Goal: Task Accomplishment & Management: Manage account settings

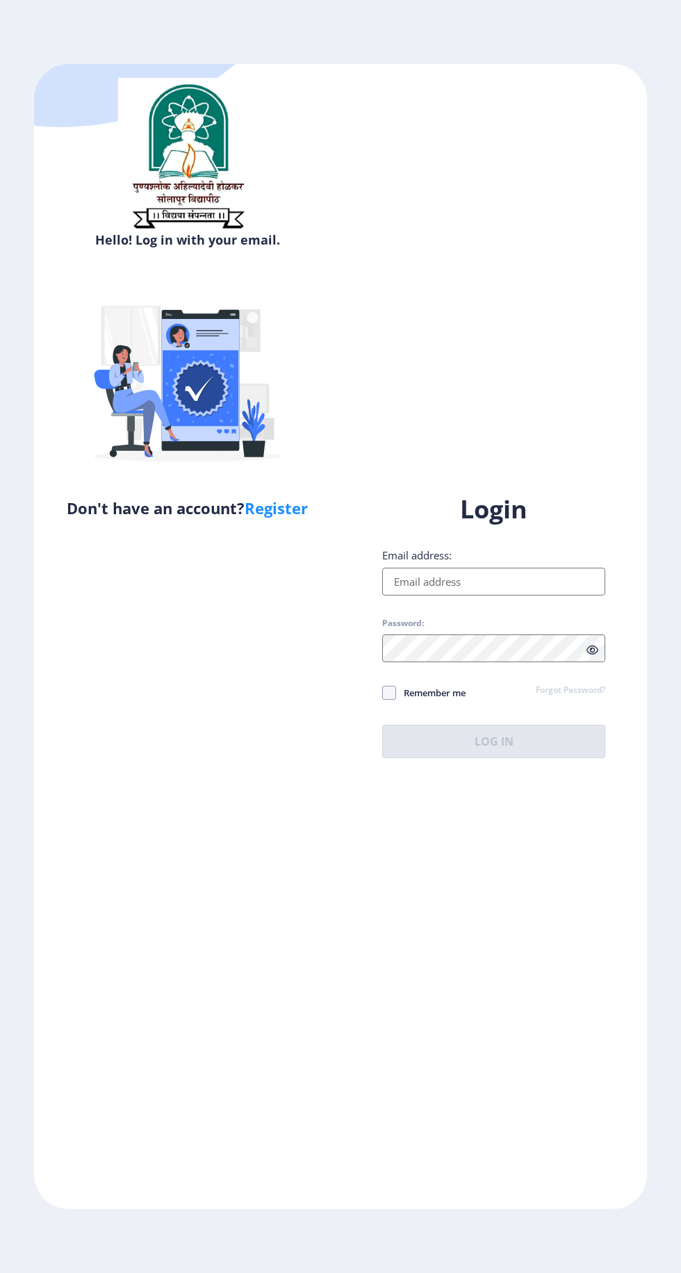
click at [527, 595] on input "Email address:" at bounding box center [493, 582] width 223 height 28
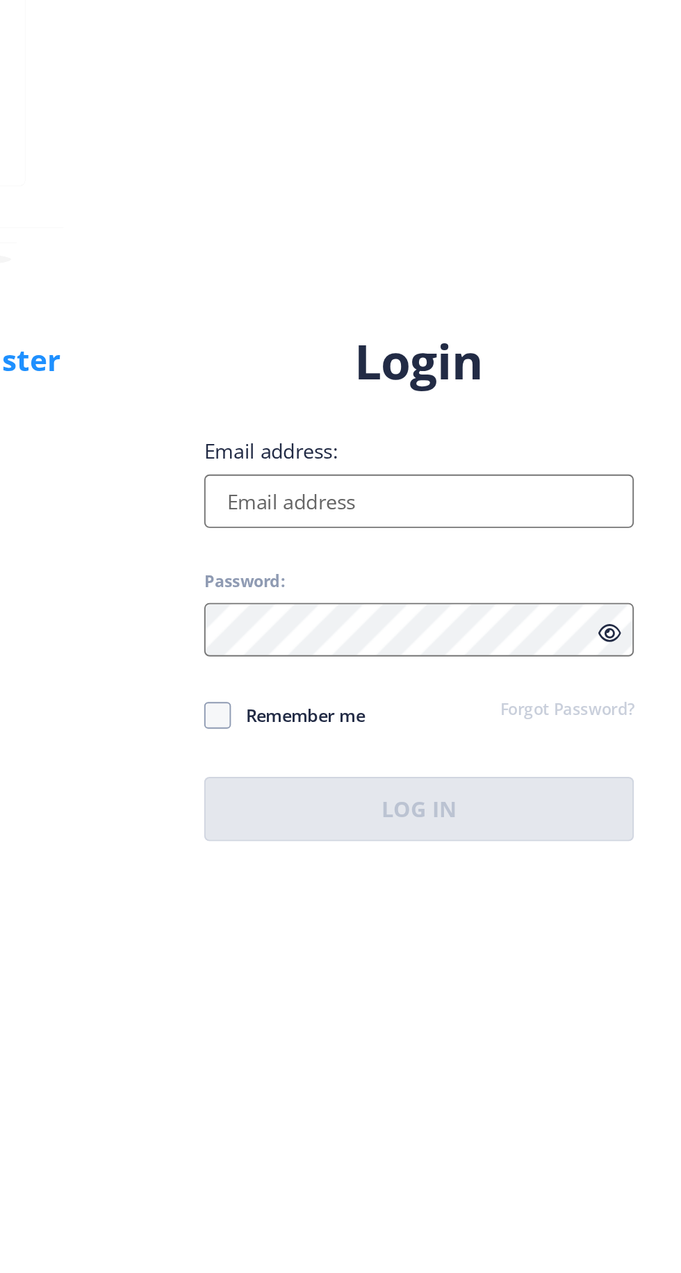
type input "[EMAIL_ADDRESS][DOMAIN_NAME]"
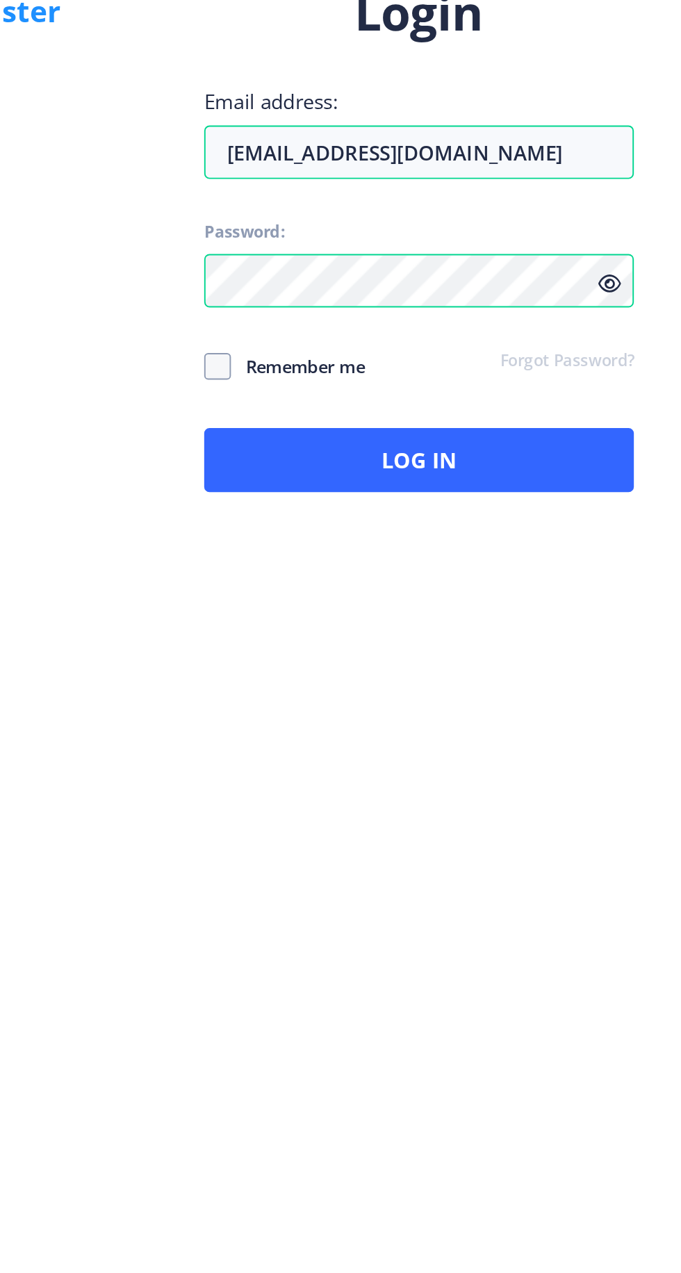
click at [593, 655] on icon at bounding box center [592, 650] width 12 height 10
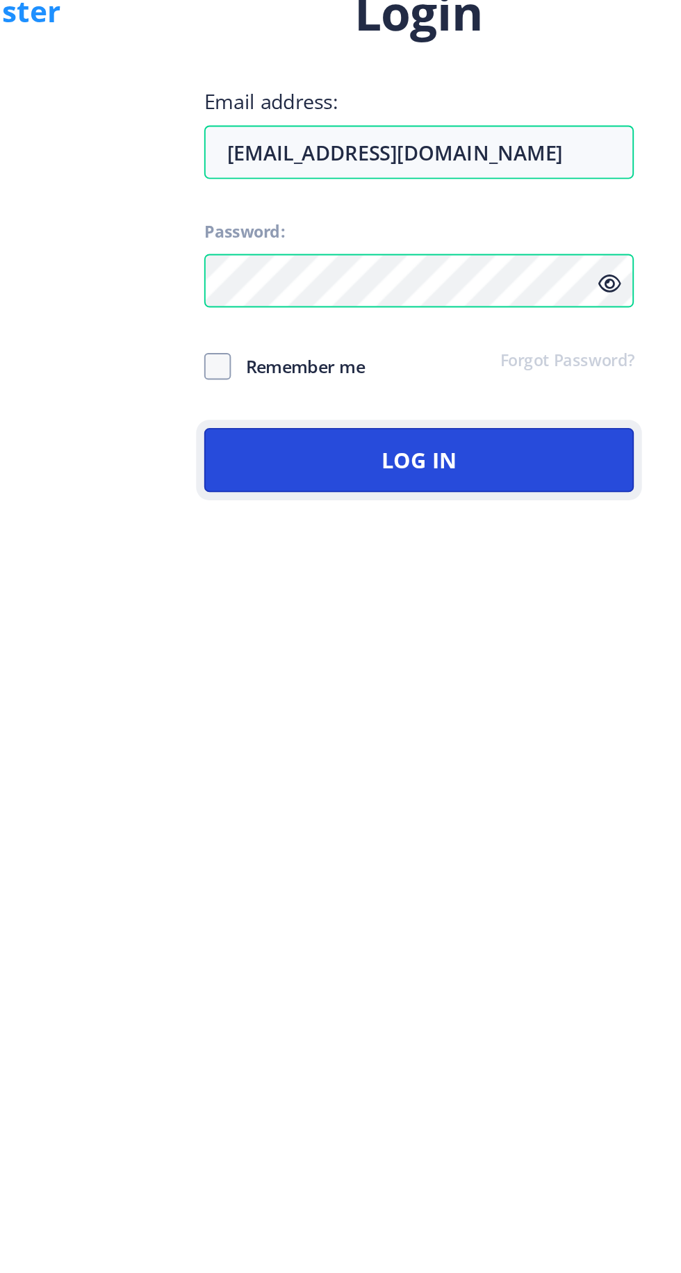
click at [524, 758] on button "Log In" at bounding box center [493, 741] width 223 height 33
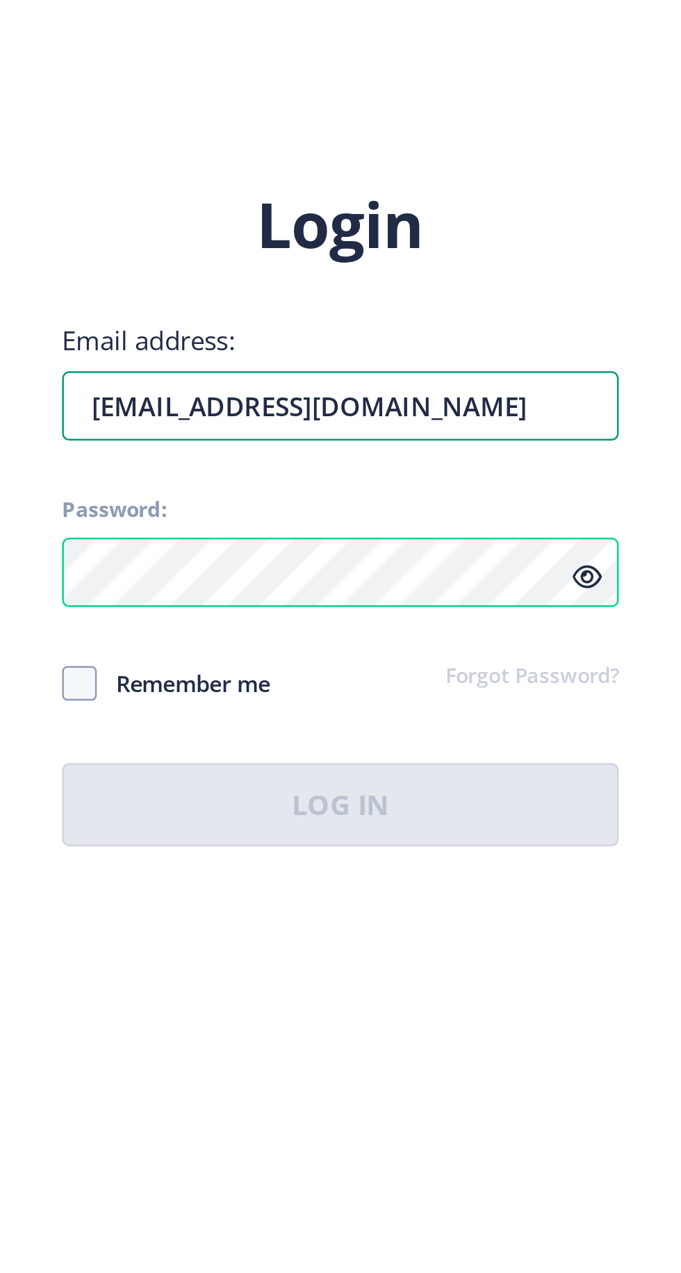
click at [468, 595] on input "[EMAIL_ADDRESS][DOMAIN_NAME]" at bounding box center [493, 582] width 223 height 28
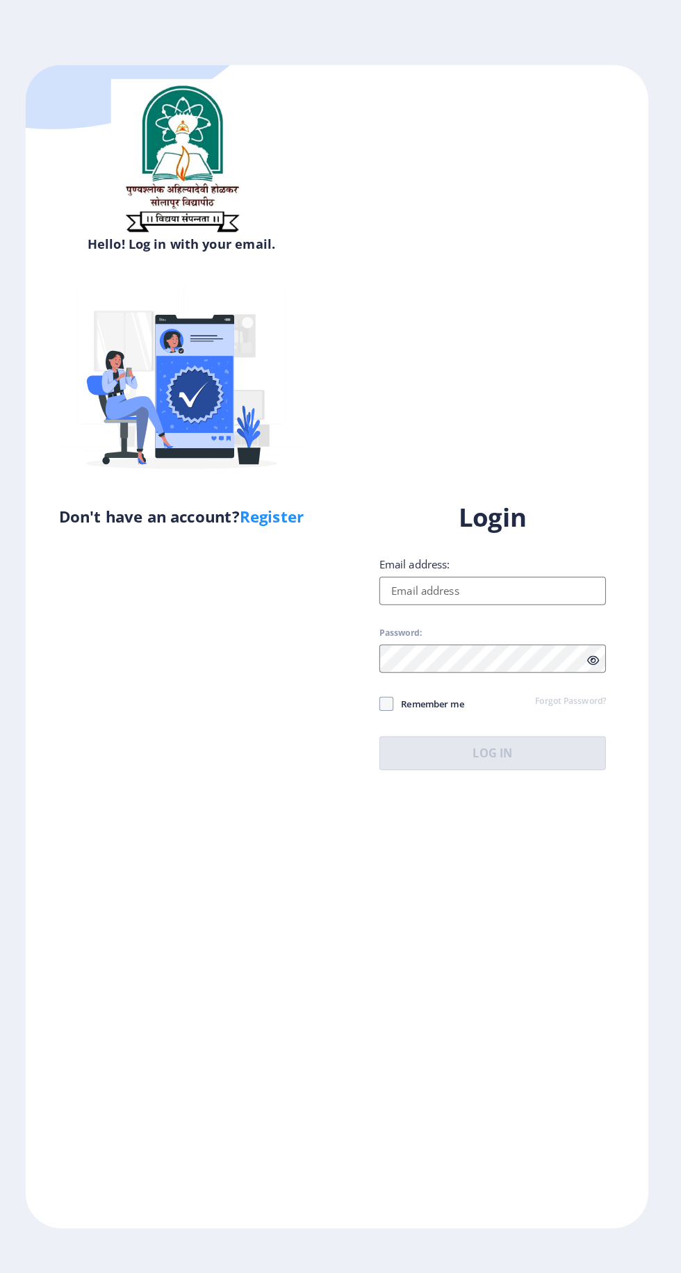
click at [537, 595] on input "Email address:" at bounding box center [493, 582] width 223 height 28
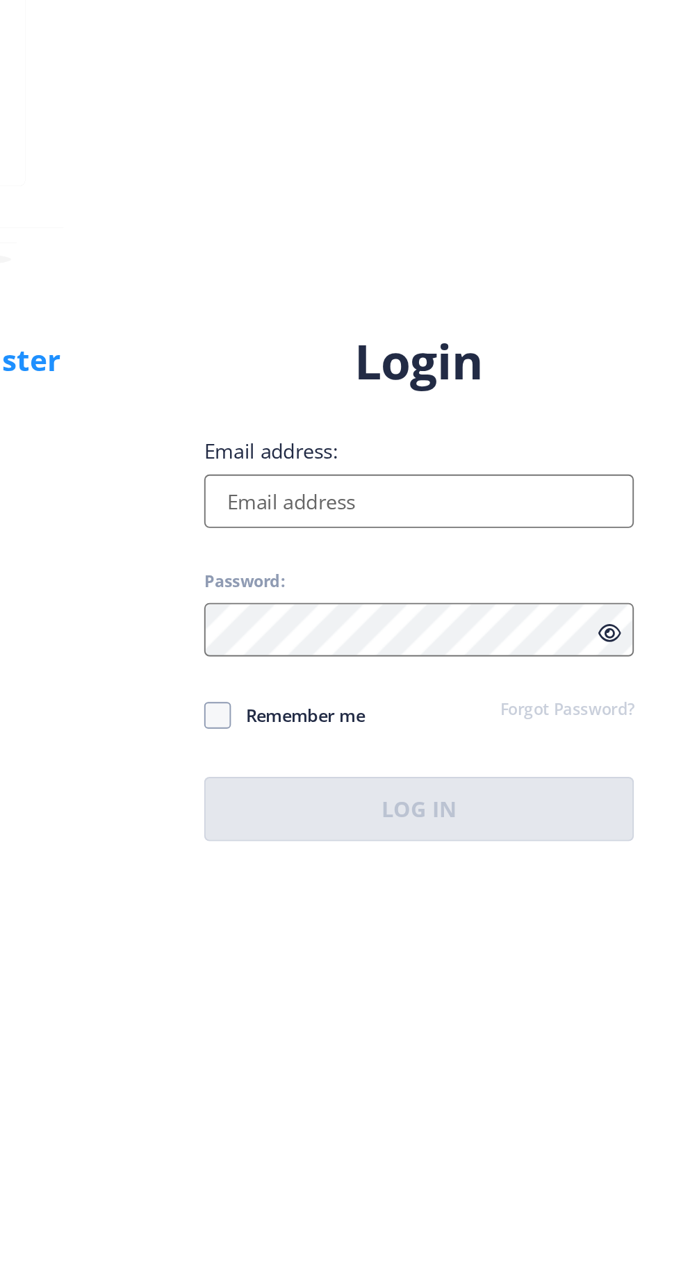
type input "[EMAIL_ADDRESS][DOMAIN_NAME]"
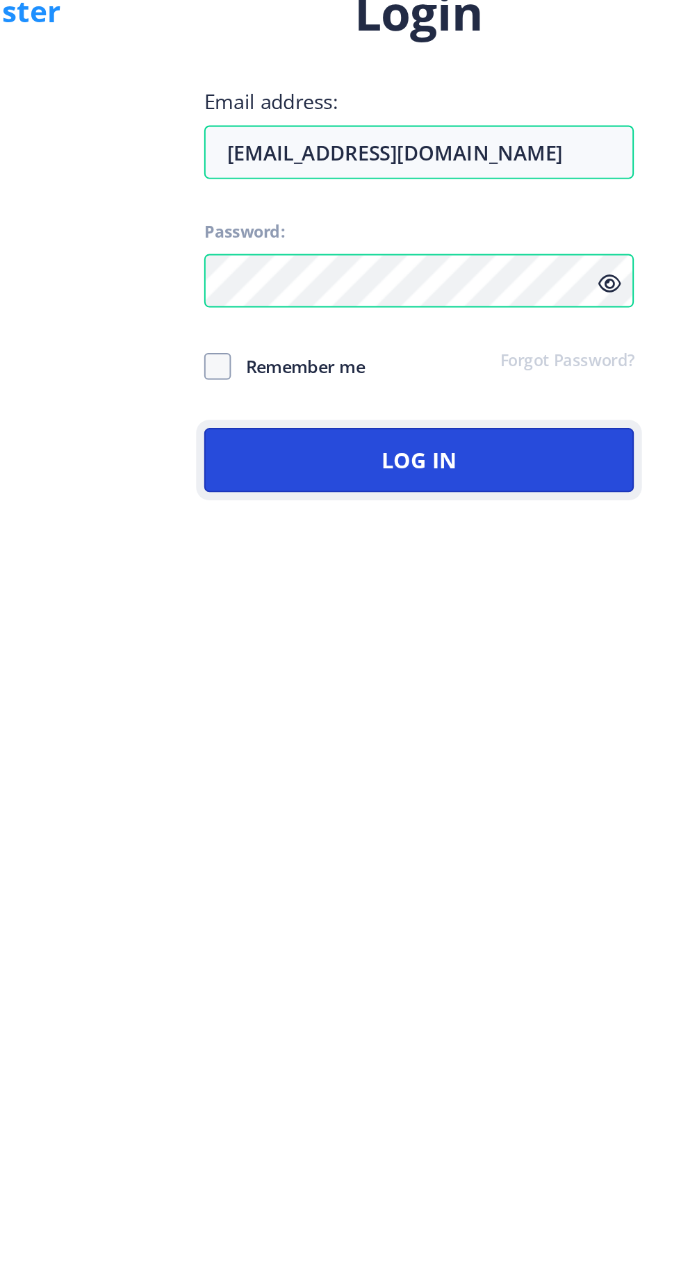
click at [421, 758] on button "Log In" at bounding box center [493, 741] width 223 height 33
